Goal: Find specific page/section: Find specific page/section

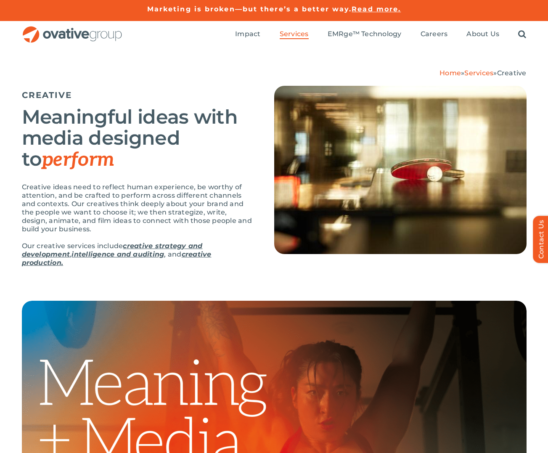
click at [88, 32] on img "OG_Full_horizontal_RGB" at bounding box center [72, 34] width 101 height 17
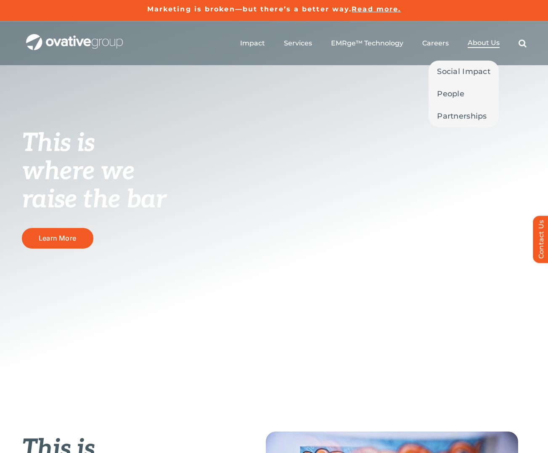
click at [480, 44] on span "About Us" at bounding box center [484, 43] width 32 height 8
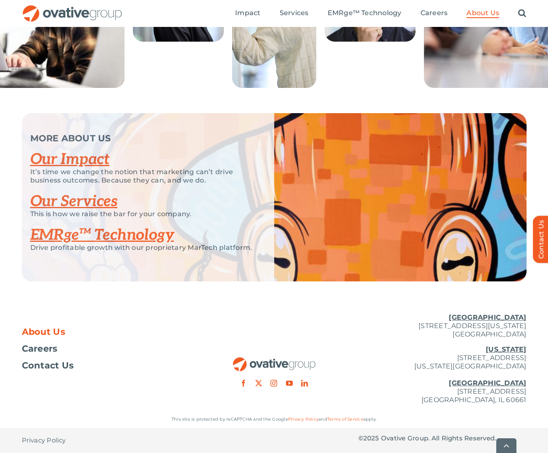
scroll to position [1711, 0]
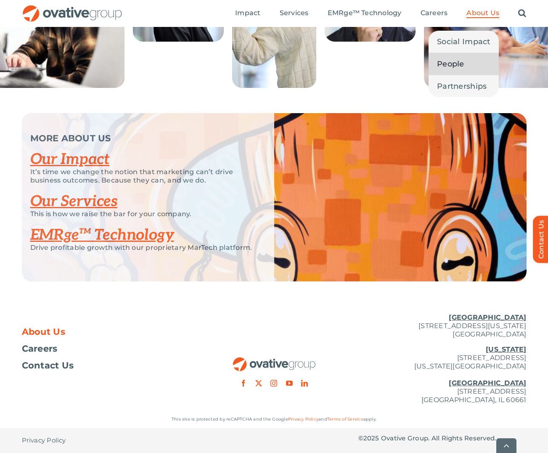
click at [451, 68] on span "People" at bounding box center [450, 64] width 27 height 12
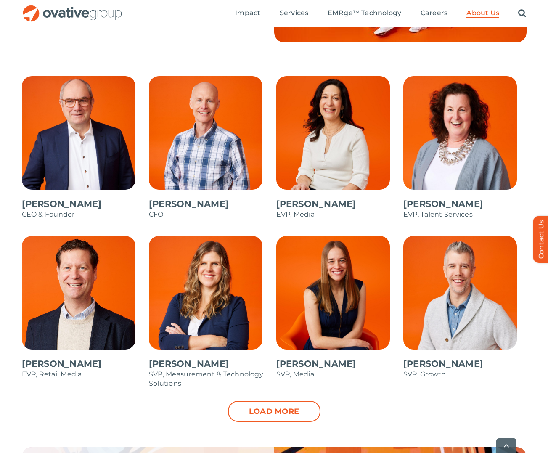
scroll to position [696, 0]
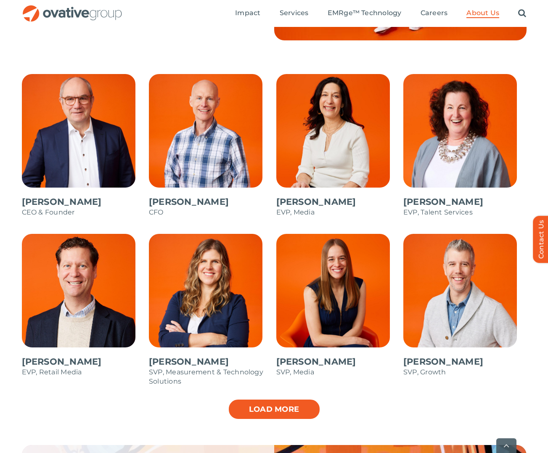
click at [265, 414] on link "Load more" at bounding box center [274, 409] width 93 height 21
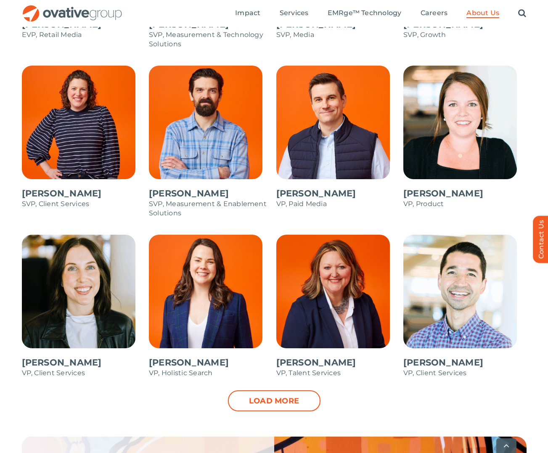
scroll to position [1036, 0]
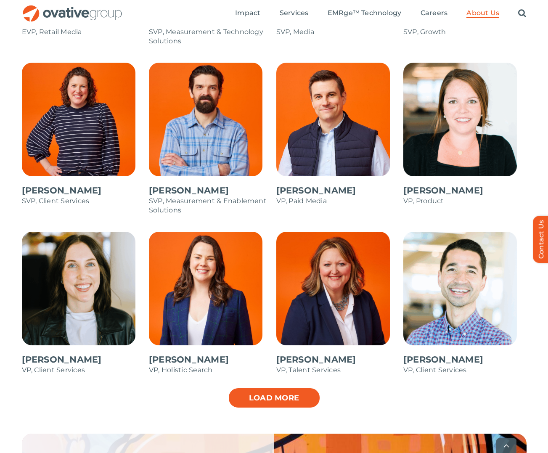
click at [279, 399] on link "Load more" at bounding box center [274, 397] width 93 height 21
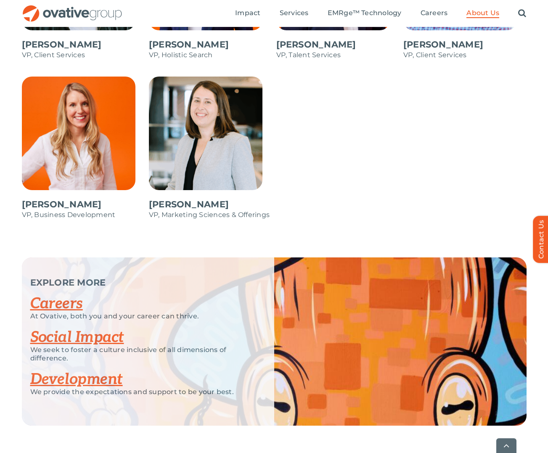
scroll to position [1369, 0]
